Goal: Task Accomplishment & Management: Complete application form

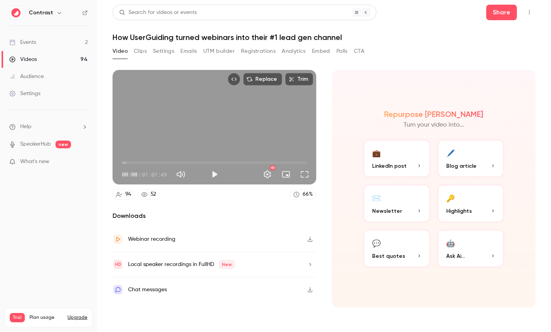
click at [56, 14] on icon "button" at bounding box center [59, 13] width 6 height 6
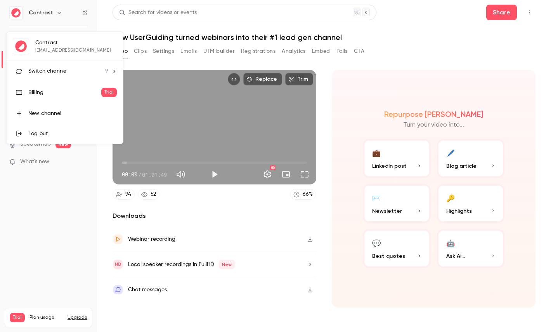
click at [59, 79] on li "Switch channel 9" at bounding box center [65, 71] width 116 height 21
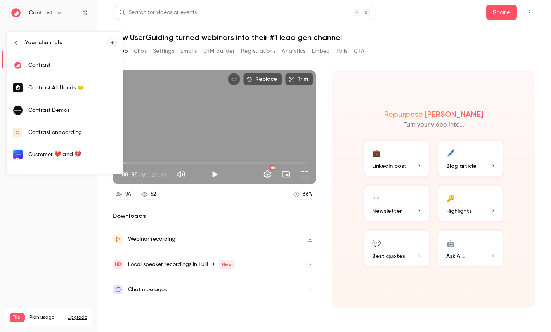
click at [62, 113] on div "Contrast Demos" at bounding box center [72, 110] width 89 height 8
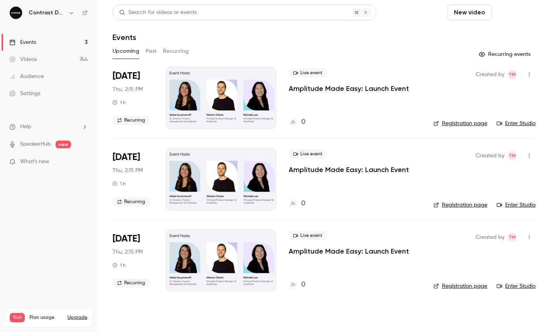
click at [510, 10] on button "Schedule" at bounding box center [515, 13] width 41 height 16
click at [495, 34] on div "One time event" at bounding box center [499, 34] width 59 height 8
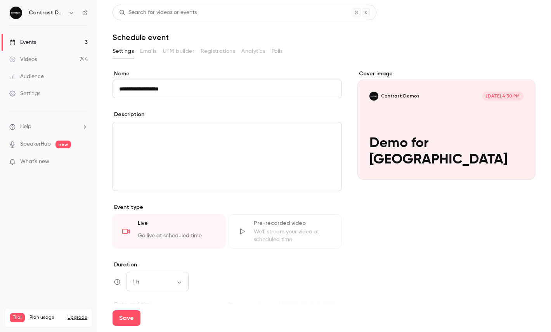
scroll to position [117, 0]
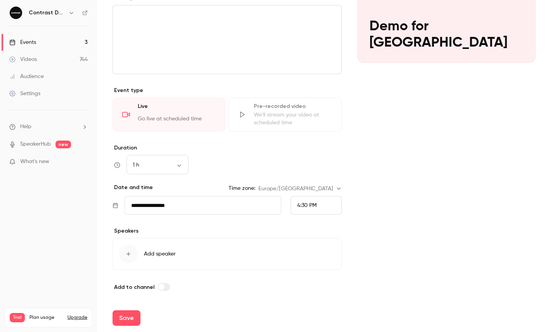
type input "**********"
click at [308, 207] on span "4:30 PM" at bounding box center [306, 205] width 19 height 5
click at [313, 175] on span "6:30 PM" at bounding box center [307, 175] width 20 height 5
click at [122, 318] on button "Save" at bounding box center [127, 318] width 28 height 16
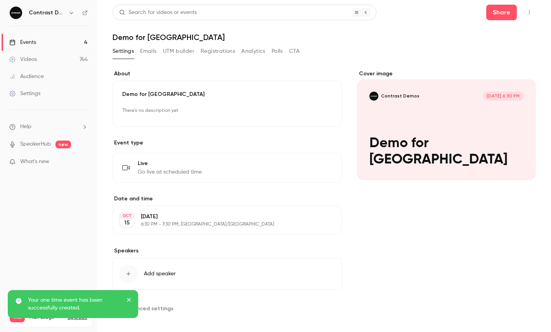
click at [533, 12] on button "button" at bounding box center [529, 12] width 12 height 12
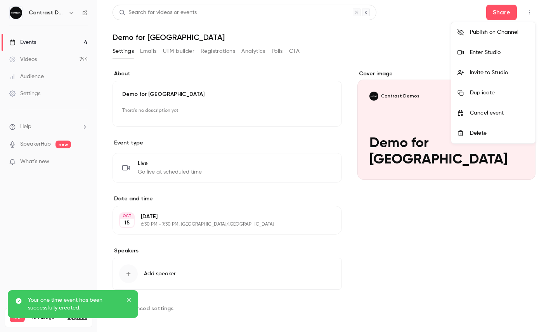
click at [486, 52] on div "Enter Studio" at bounding box center [499, 53] width 59 height 8
